Goal: Find specific page/section: Find specific page/section

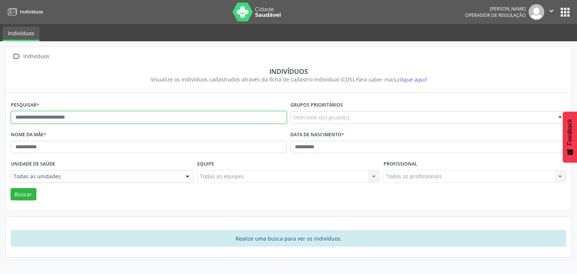
click at [81, 112] on input "text" at bounding box center [149, 117] width 276 height 13
click at [11, 188] on button "Buscar" at bounding box center [24, 194] width 26 height 13
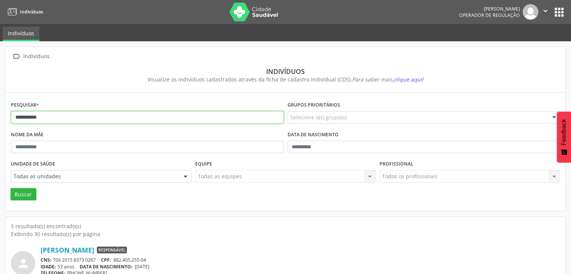
drag, startPoint x: 72, startPoint y: 118, endPoint x: 0, endPoint y: 106, distance: 73.0
click at [11, 188] on button "Buscar" at bounding box center [24, 194] width 26 height 13
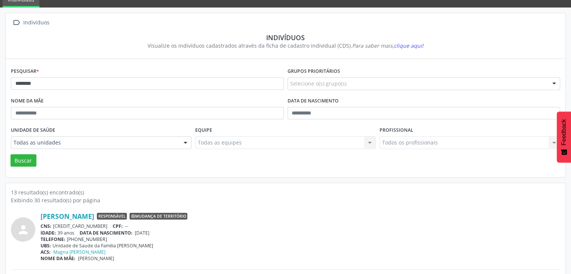
scroll to position [32, 0]
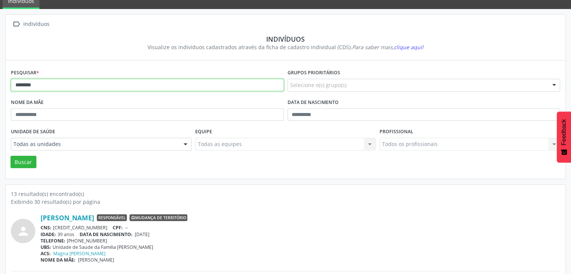
drag, startPoint x: 55, startPoint y: 89, endPoint x: 0, endPoint y: 91, distance: 54.8
type input "**********"
click at [11, 156] on button "Buscar" at bounding box center [24, 162] width 26 height 13
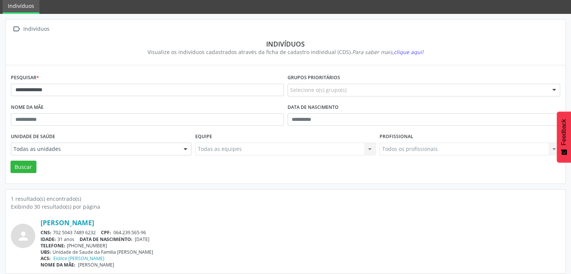
scroll to position [0, 0]
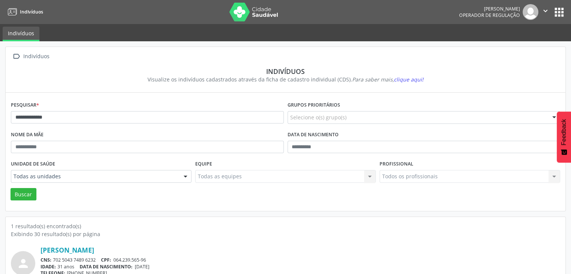
click at [558, 14] on button "apps" at bounding box center [559, 12] width 13 height 13
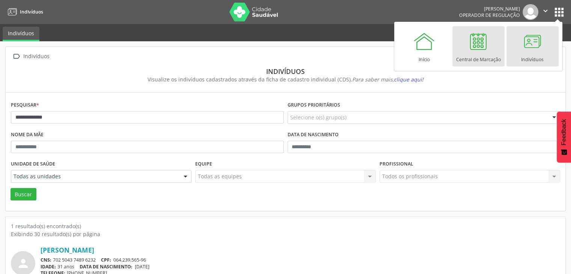
click at [464, 53] on div "Central de Marcação" at bounding box center [478, 58] width 45 height 10
